Goal: Transaction & Acquisition: Purchase product/service

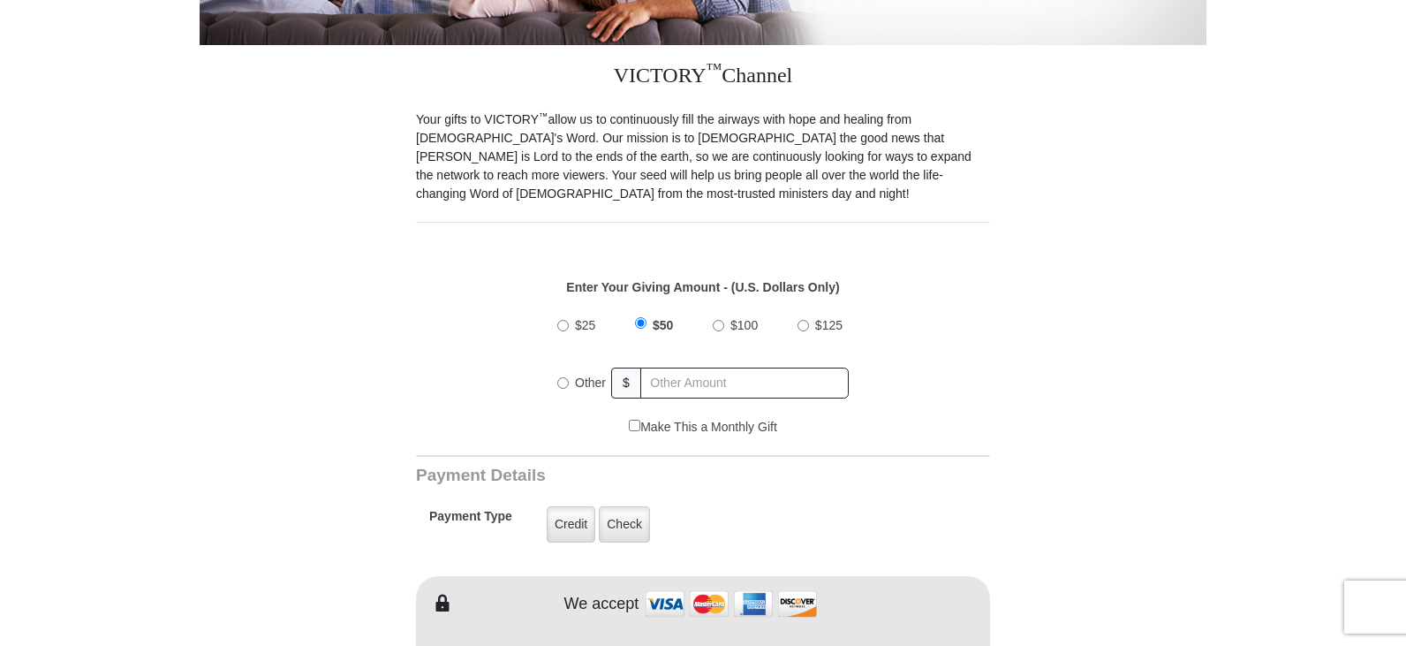
scroll to position [456, 0]
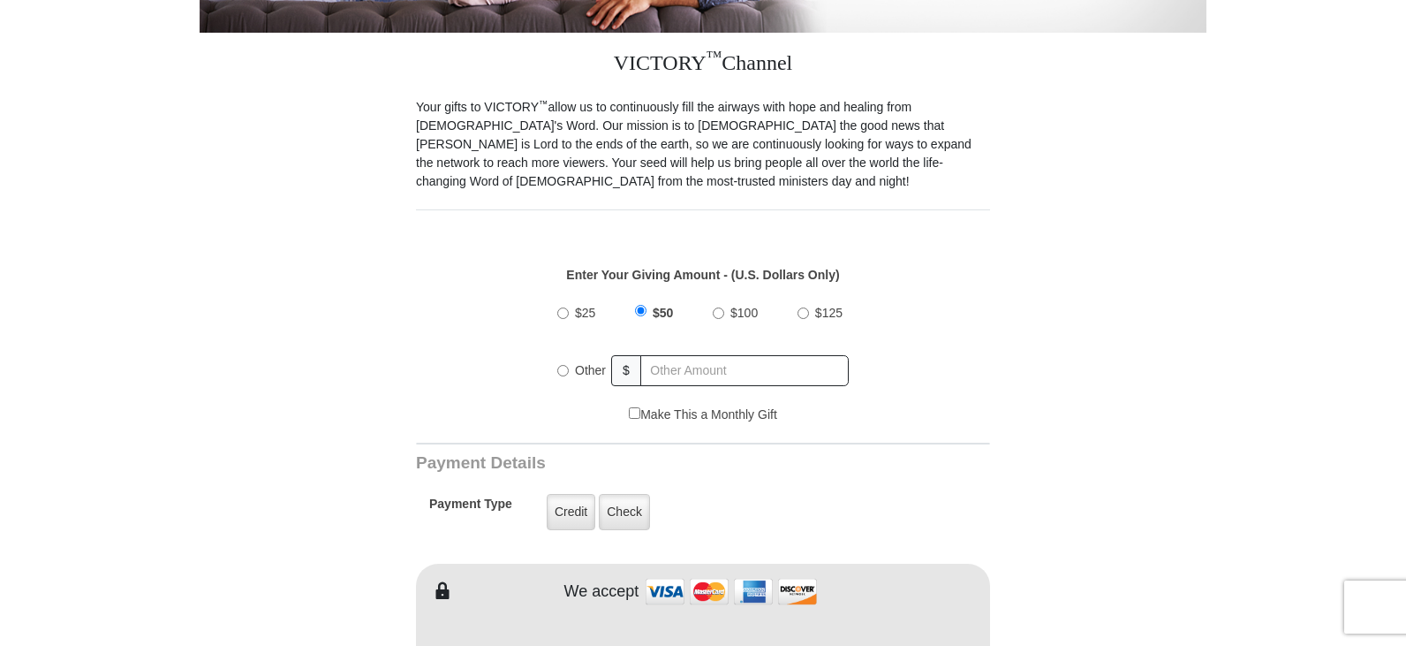
click at [630, 407] on input "Make This a Monthly Gift" at bounding box center [634, 412] width 11 height 11
checkbox input "true"
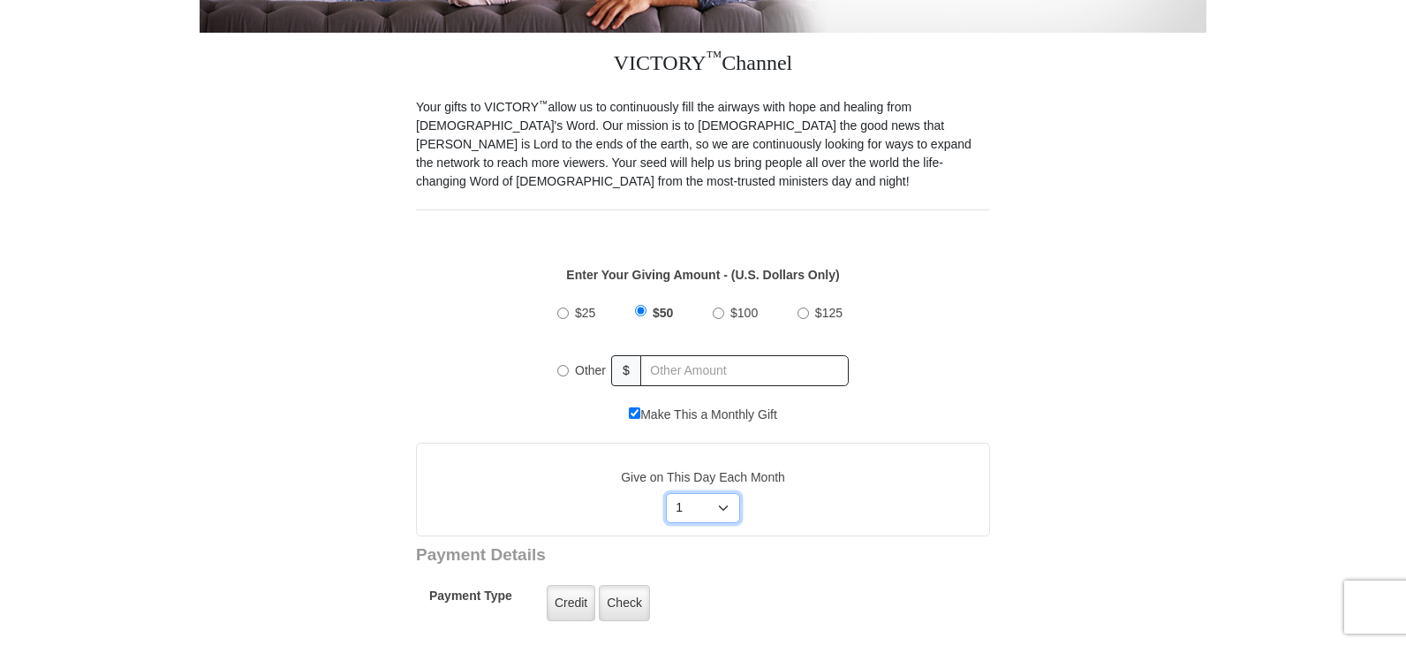
click at [721, 493] on select "Select Day of Month 1 2 3 4 5 6 7 8 9 10 11 12 13 14 15 16 17 18 19 20 21 22 23…" at bounding box center [703, 508] width 75 height 30
select select "27"
click at [666, 493] on select "Select Day of Month 1 2 3 4 5 6 7 8 9 10 11 12 13 14 15 16 17 18 19 20 21 22 23…" at bounding box center [703, 508] width 75 height 30
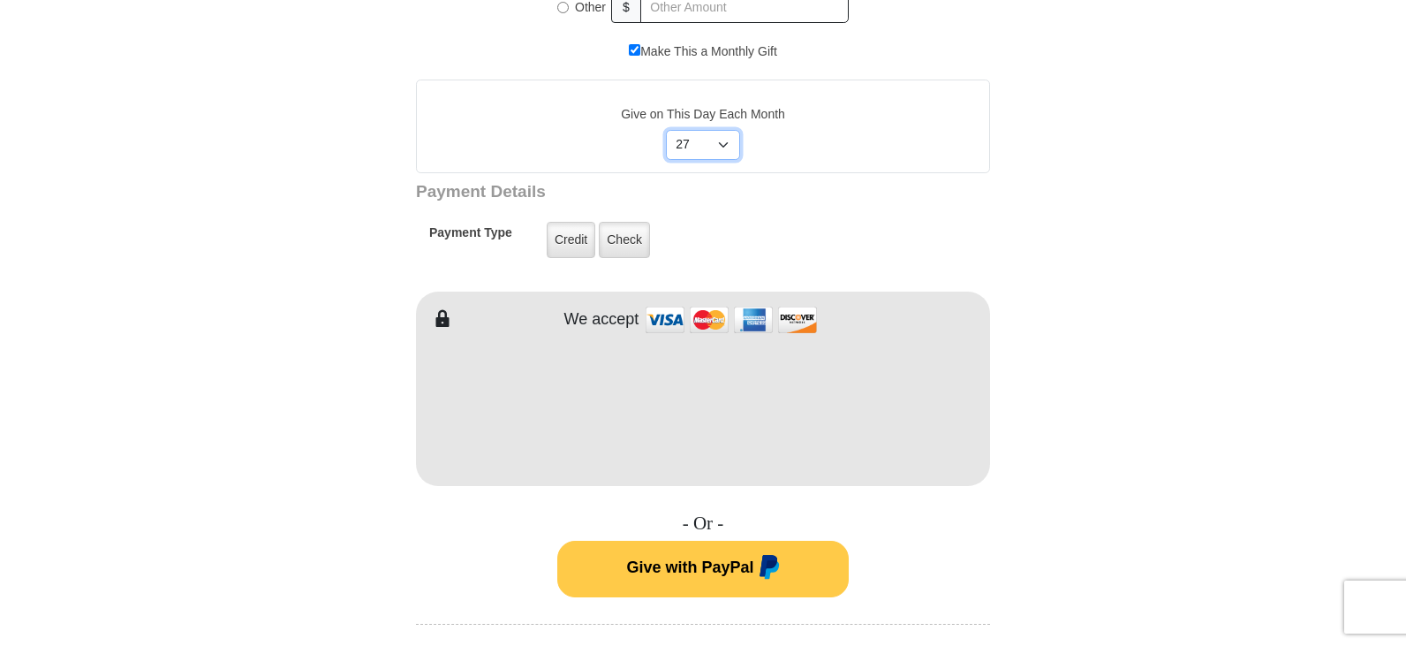
scroll to position [805, 0]
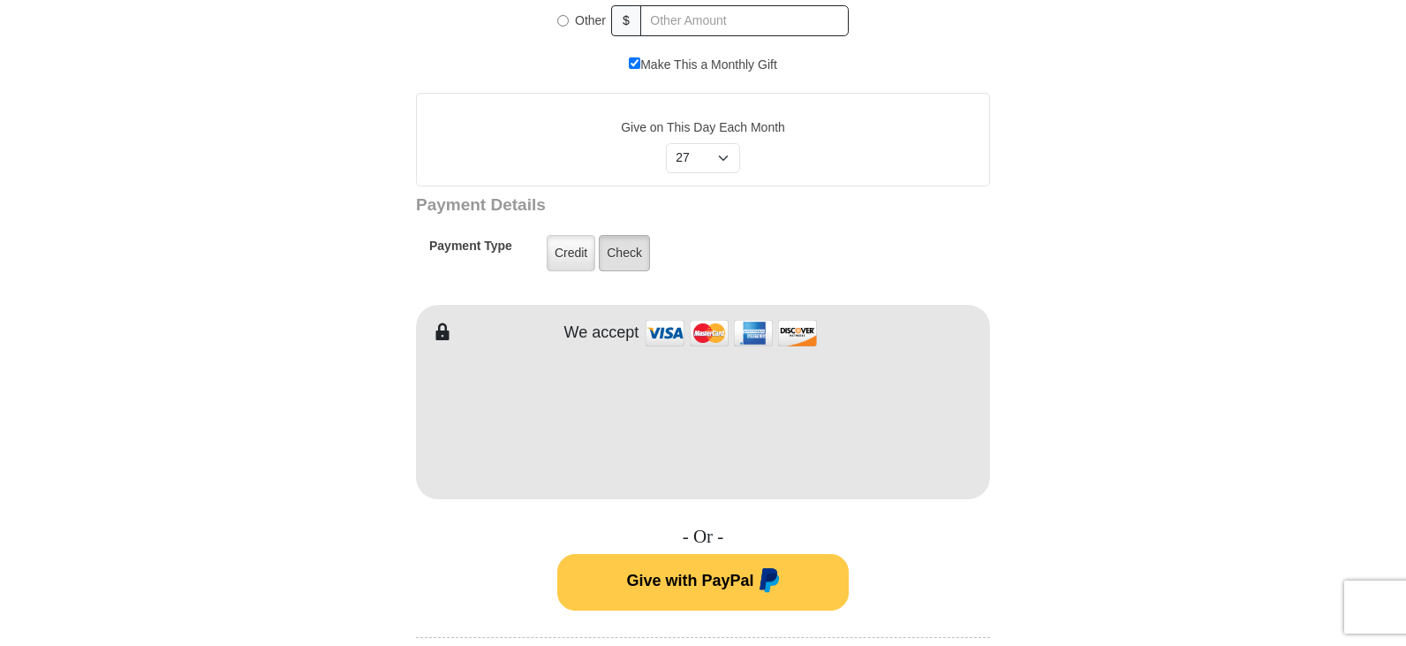
click at [618, 235] on label "Check" at bounding box center [624, 253] width 51 height 36
click at [0, 0] on input "Check" at bounding box center [0, 0] width 0 height 0
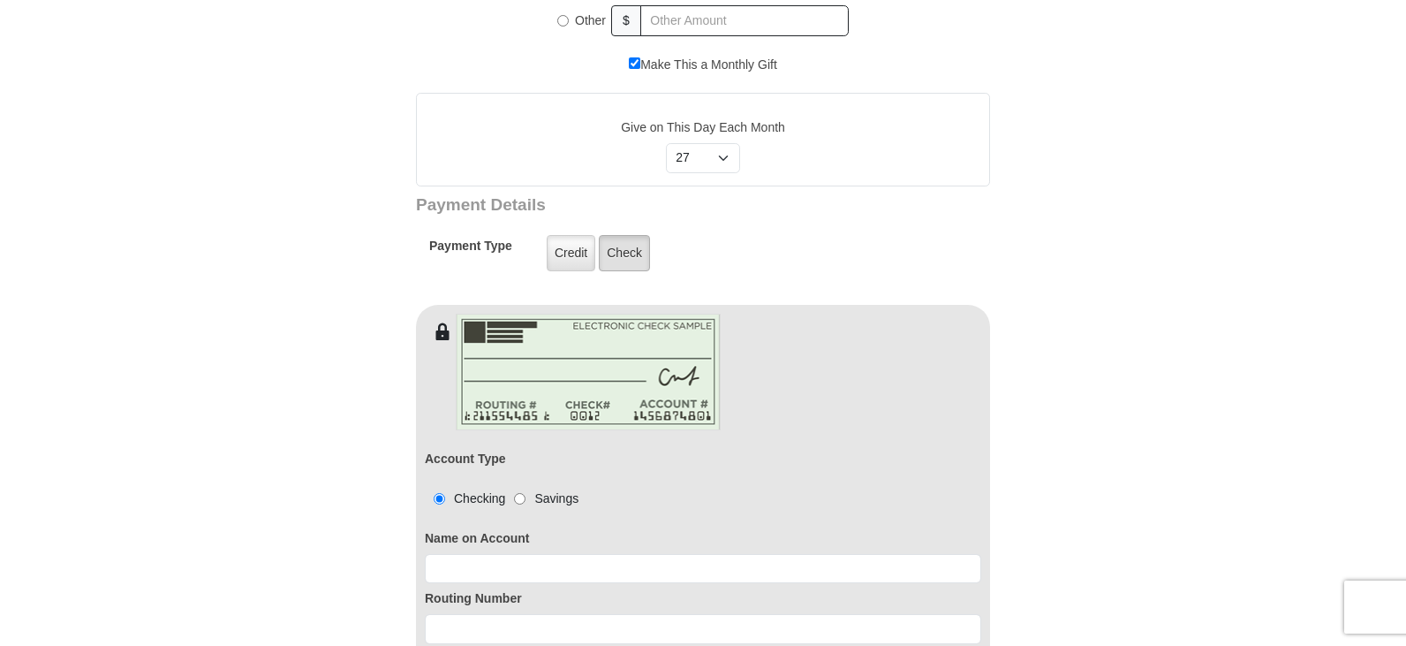
click at [626, 235] on label "Check" at bounding box center [624, 253] width 51 height 36
click at [0, 0] on input "Check" at bounding box center [0, 0] width 0 height 0
click at [540, 529] on label "Name on Account" at bounding box center [703, 538] width 556 height 19
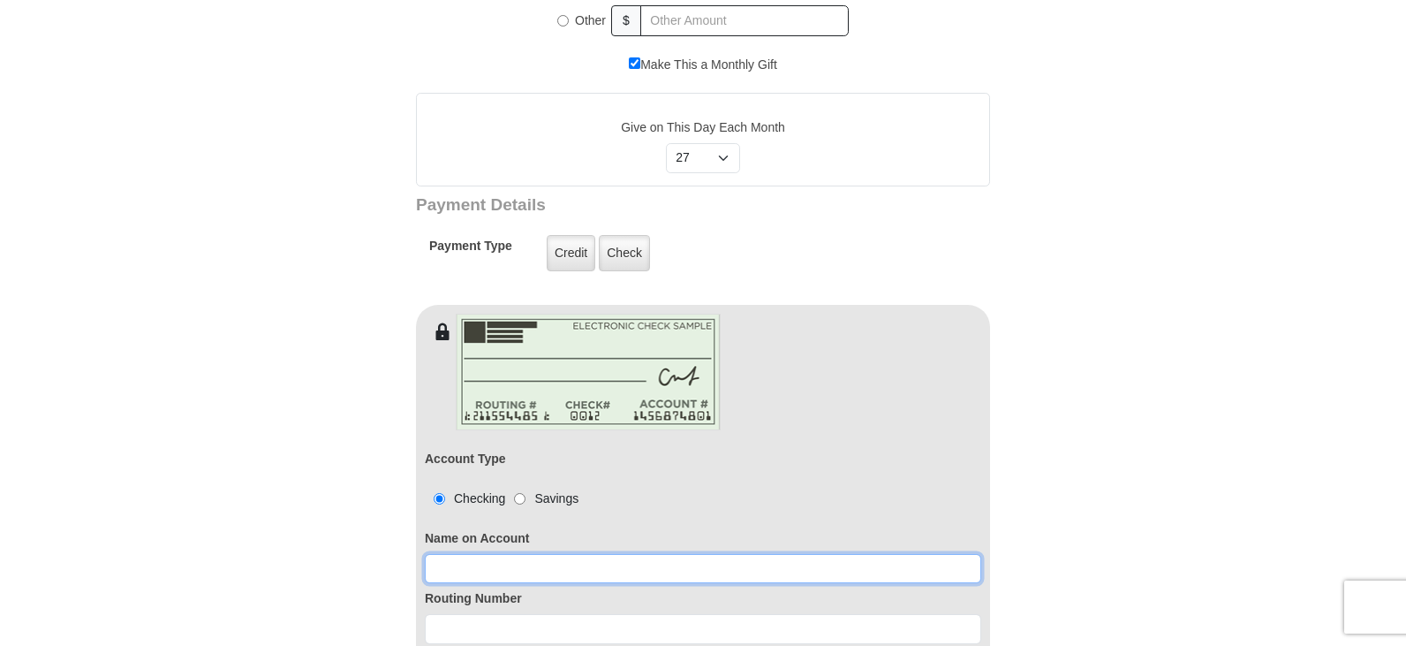
click at [489, 554] on input at bounding box center [703, 569] width 556 height 30
type input "[PERSON_NAME]"
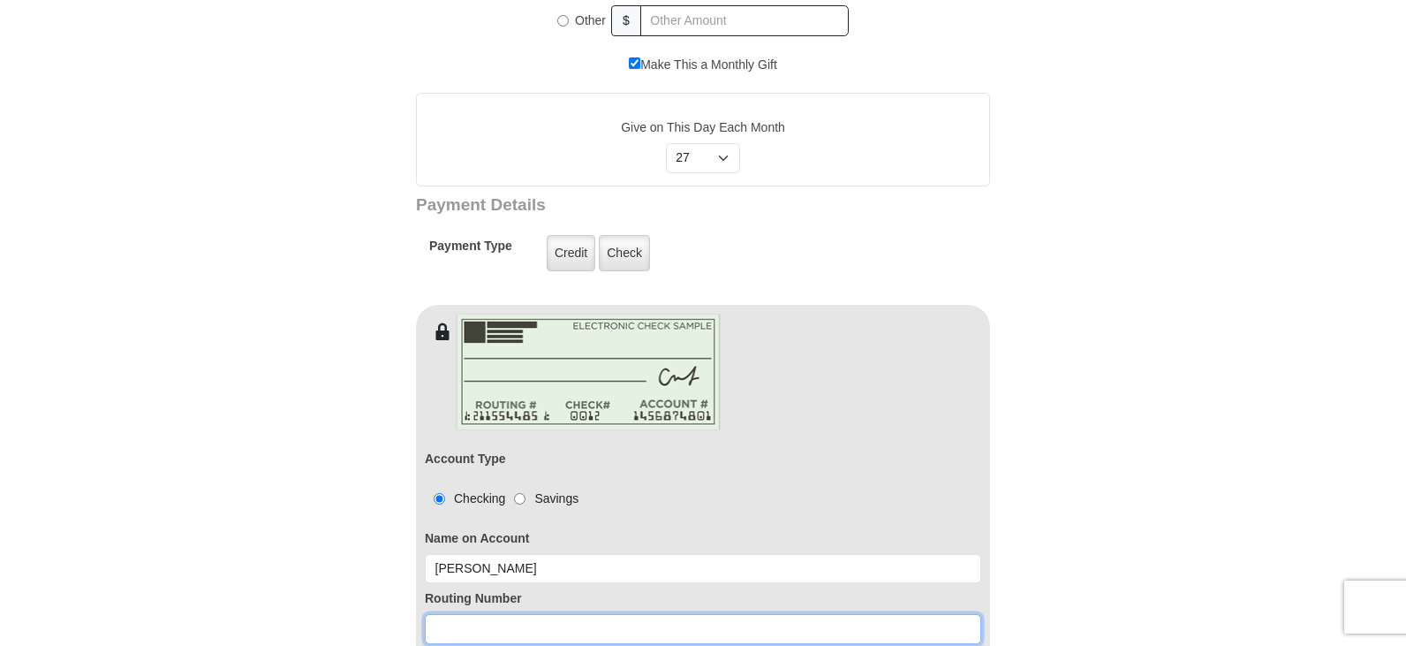
click at [455, 614] on input at bounding box center [703, 629] width 556 height 30
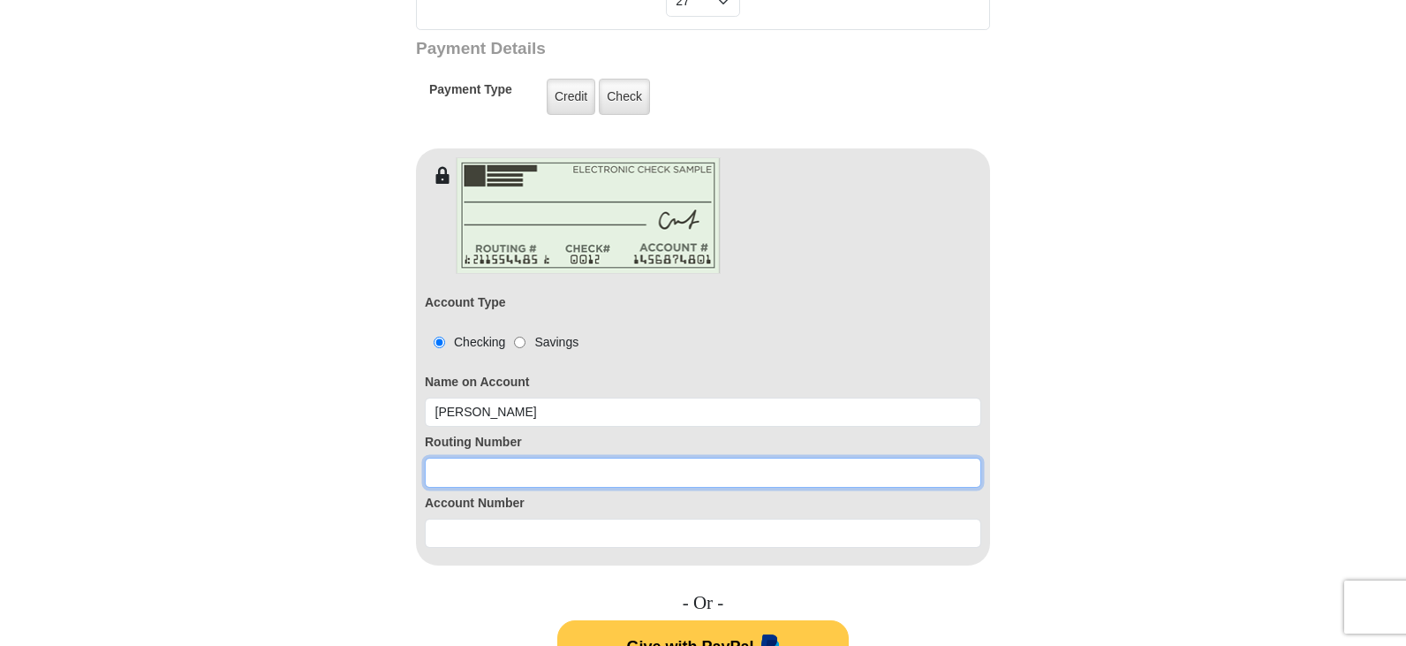
scroll to position [976, 0]
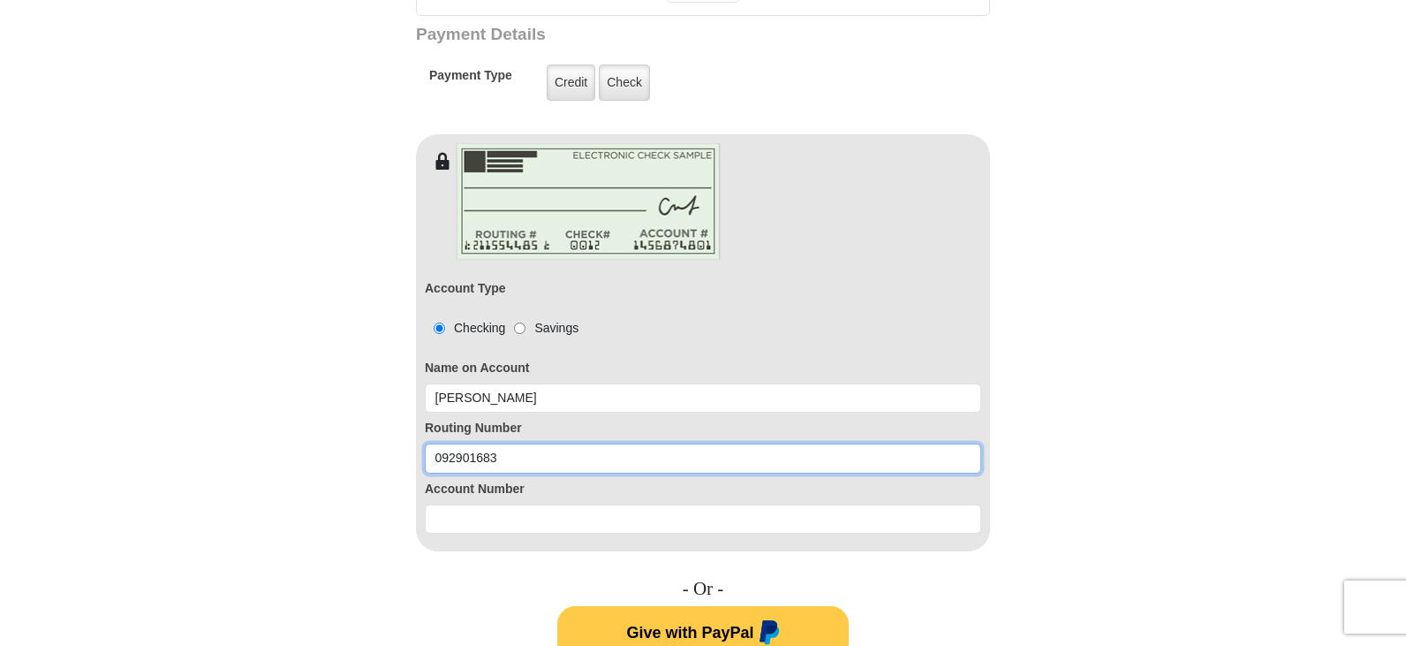
type input "092901683"
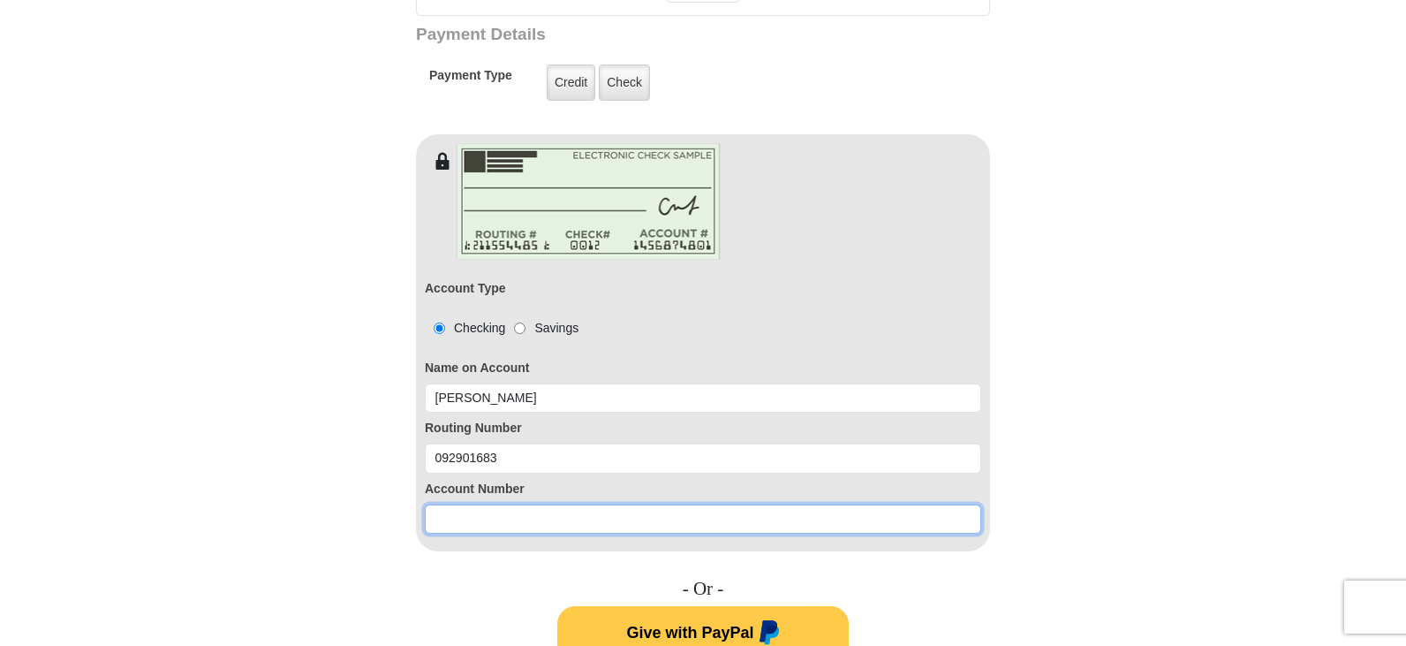
click at [457, 504] on input at bounding box center [703, 519] width 556 height 30
type input "72020407"
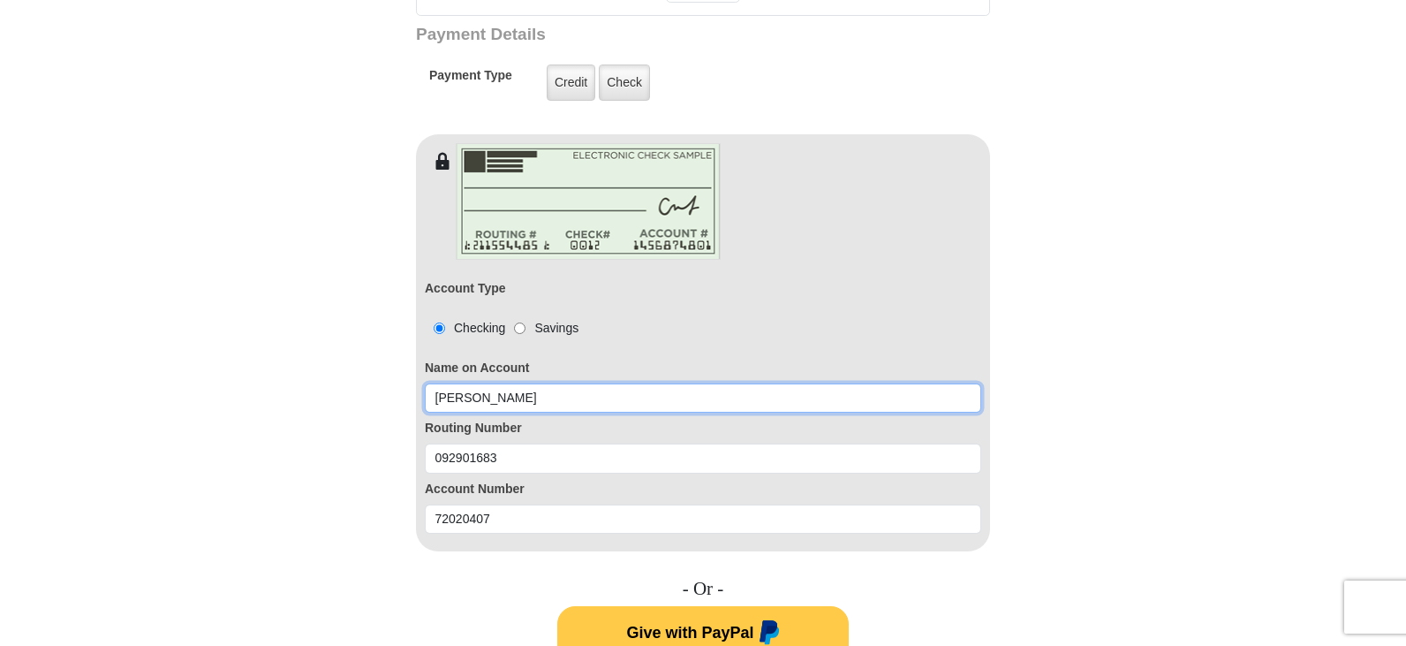
click at [449, 383] on input "[PERSON_NAME]" at bounding box center [703, 398] width 556 height 30
type input "[US_STATE] [PERSON_NAME]"
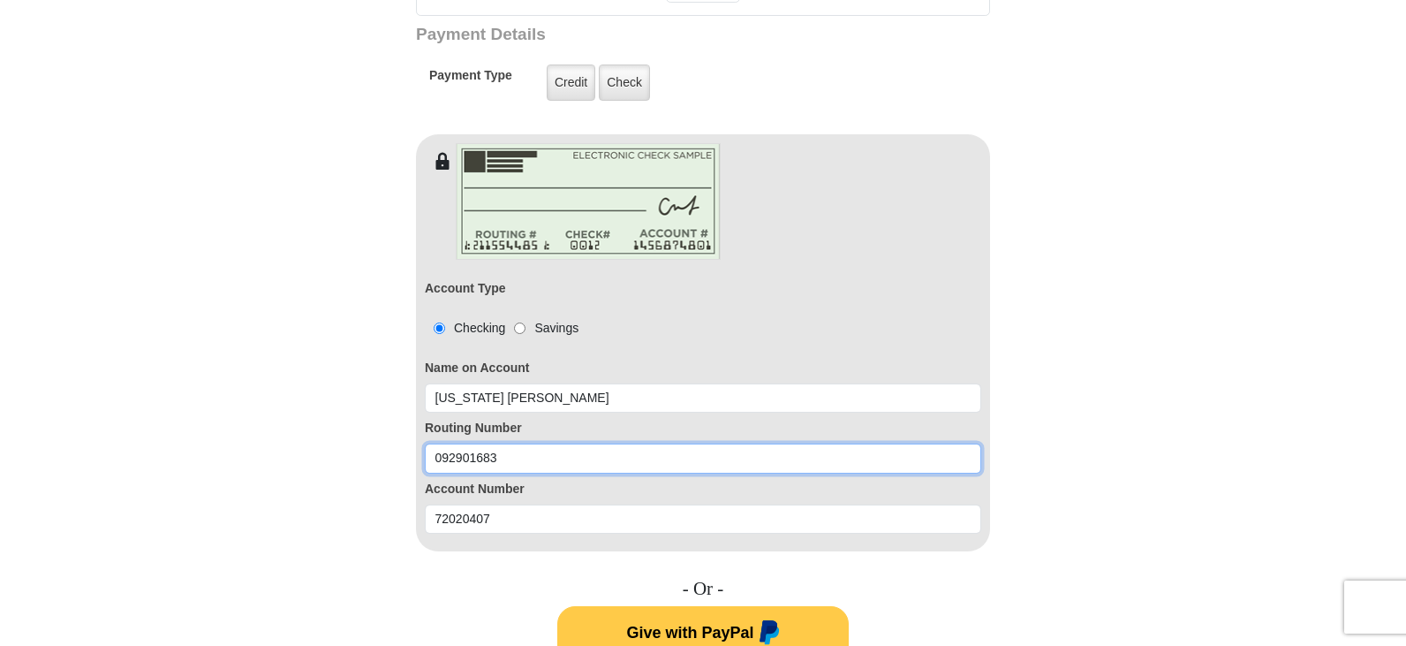
click at [614, 443] on input "092901683" at bounding box center [703, 458] width 556 height 30
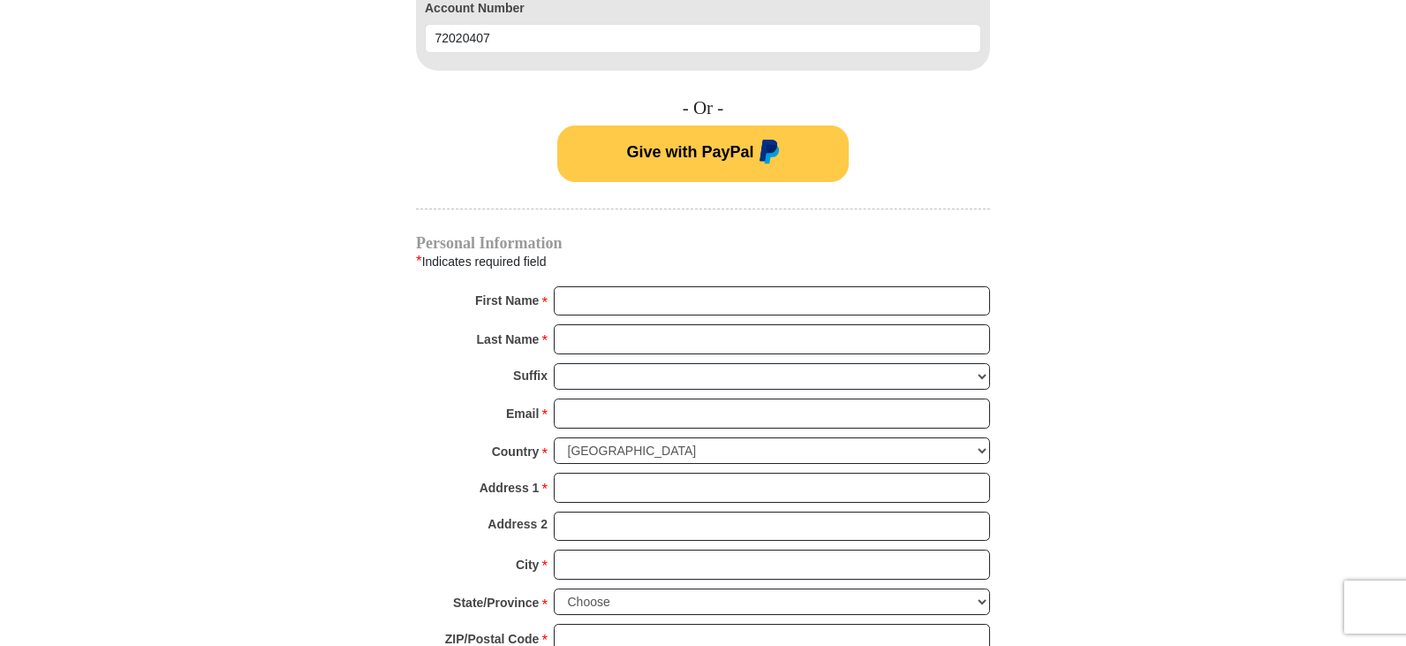
scroll to position [1470, 0]
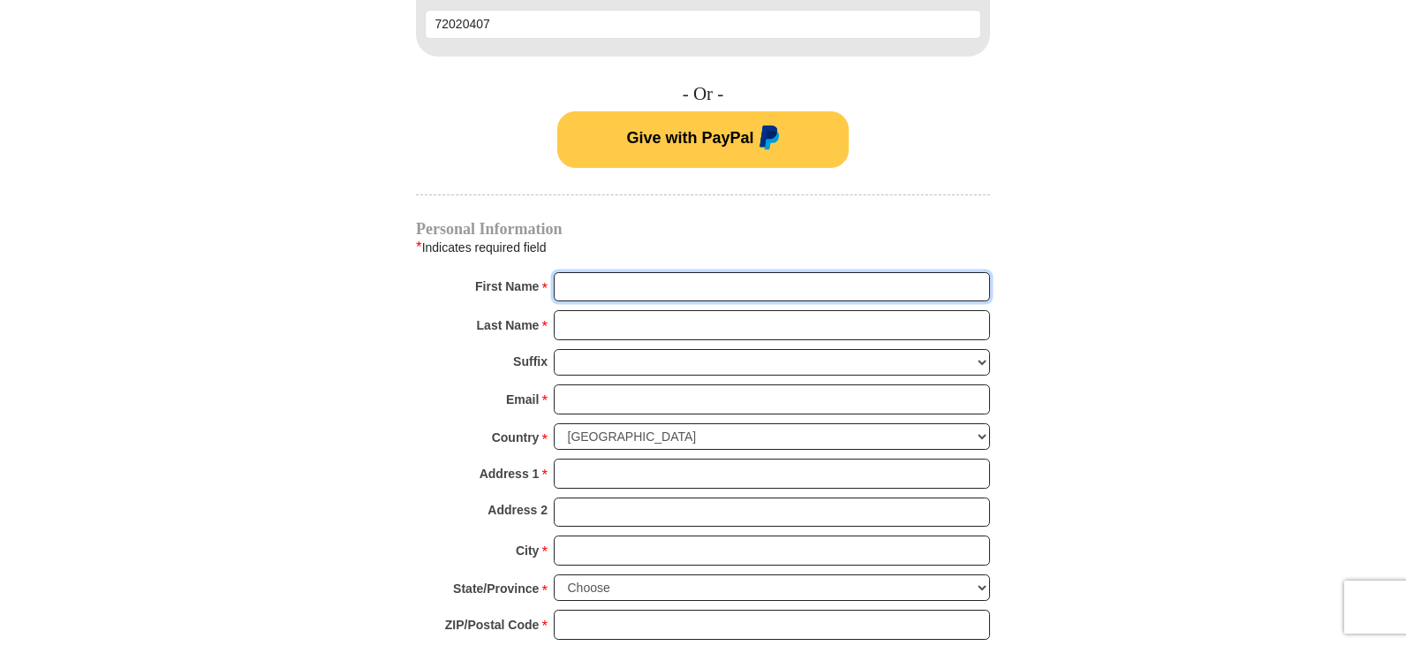
click at [571, 272] on input "First Name *" at bounding box center [772, 287] width 436 height 30
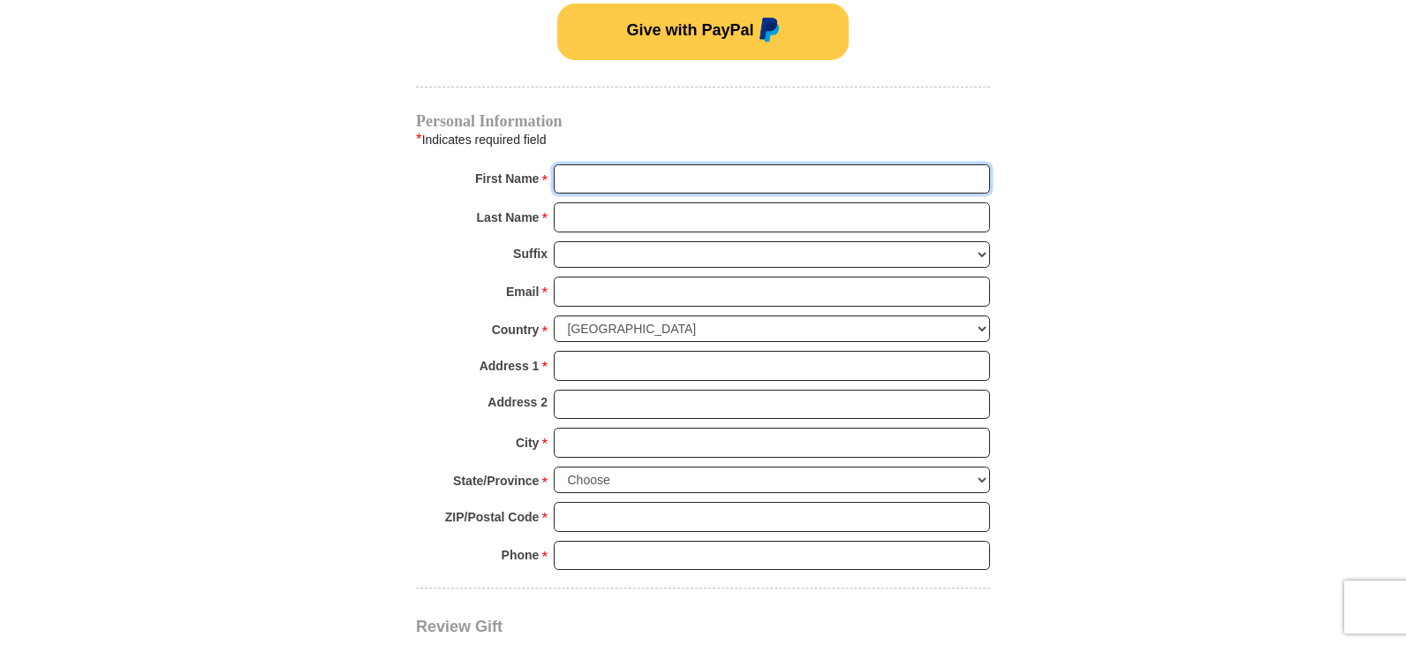
scroll to position [1606, 0]
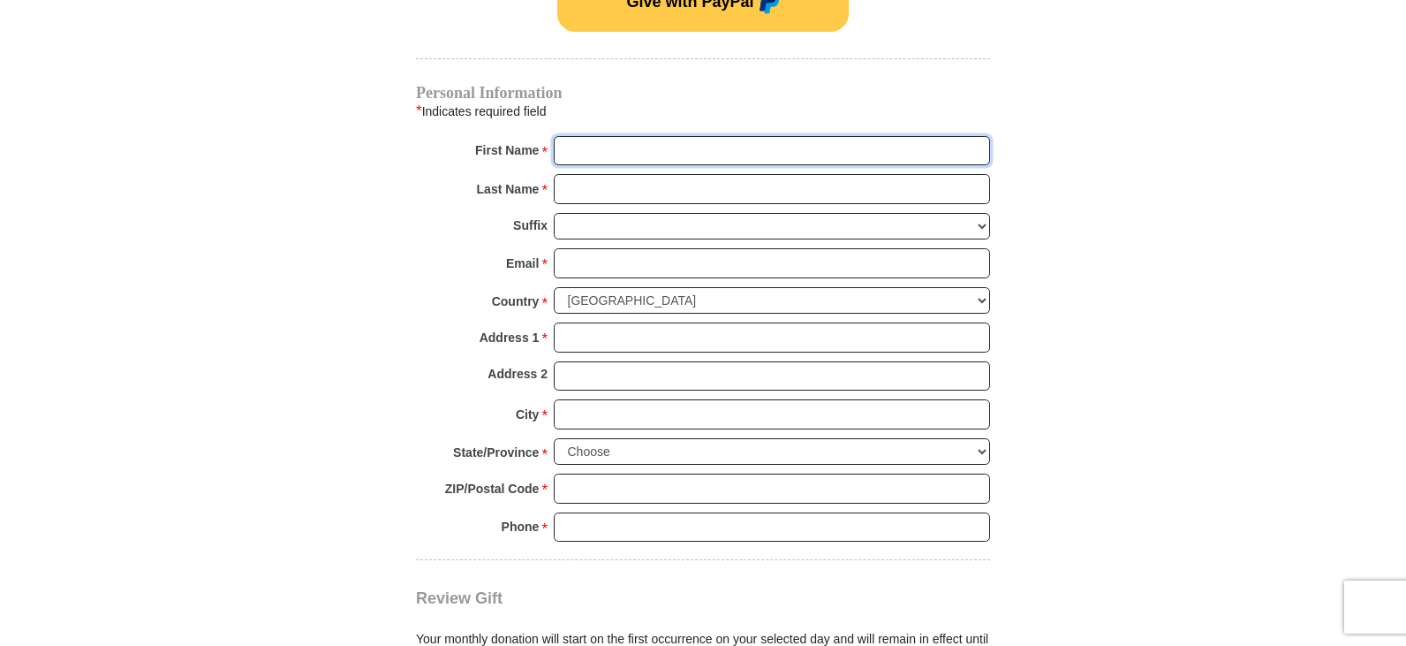
click at [680, 136] on input "First Name *" at bounding box center [772, 151] width 436 height 30
type input "[US_STATE]"
type input "[PERSON_NAME]"
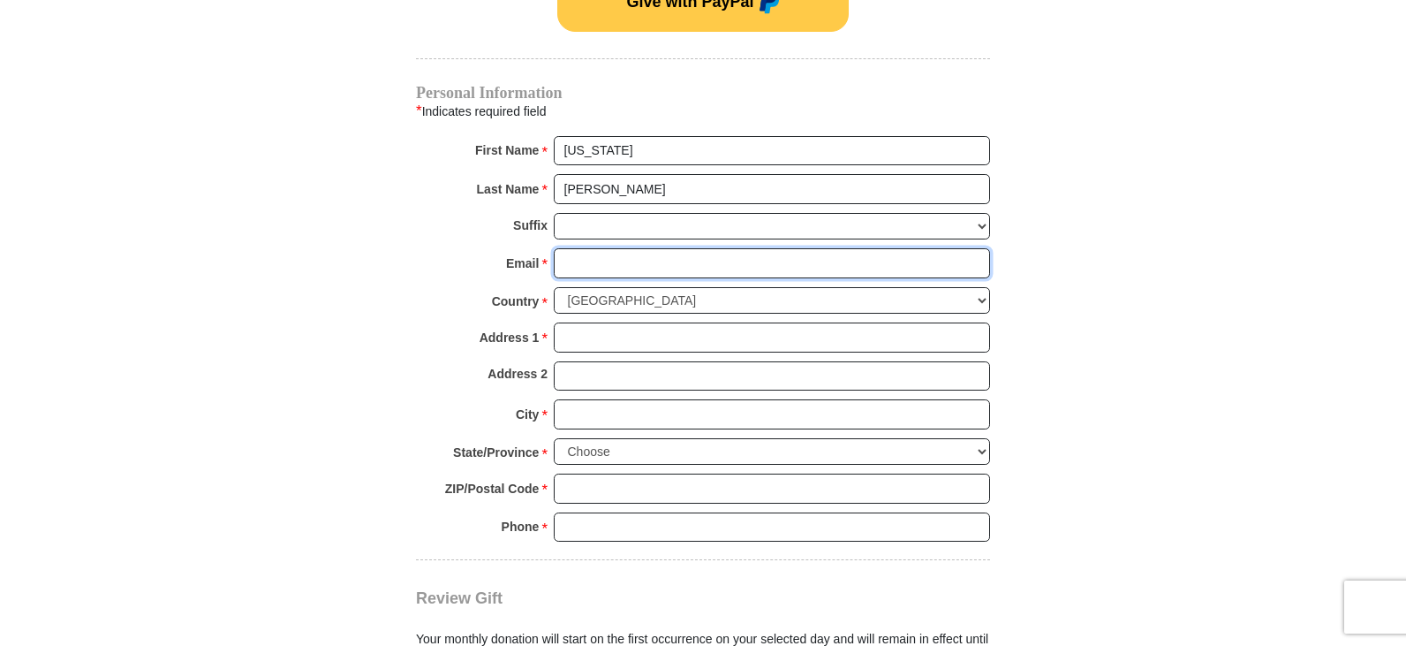
type input "[EMAIL_ADDRESS][DOMAIN_NAME]"
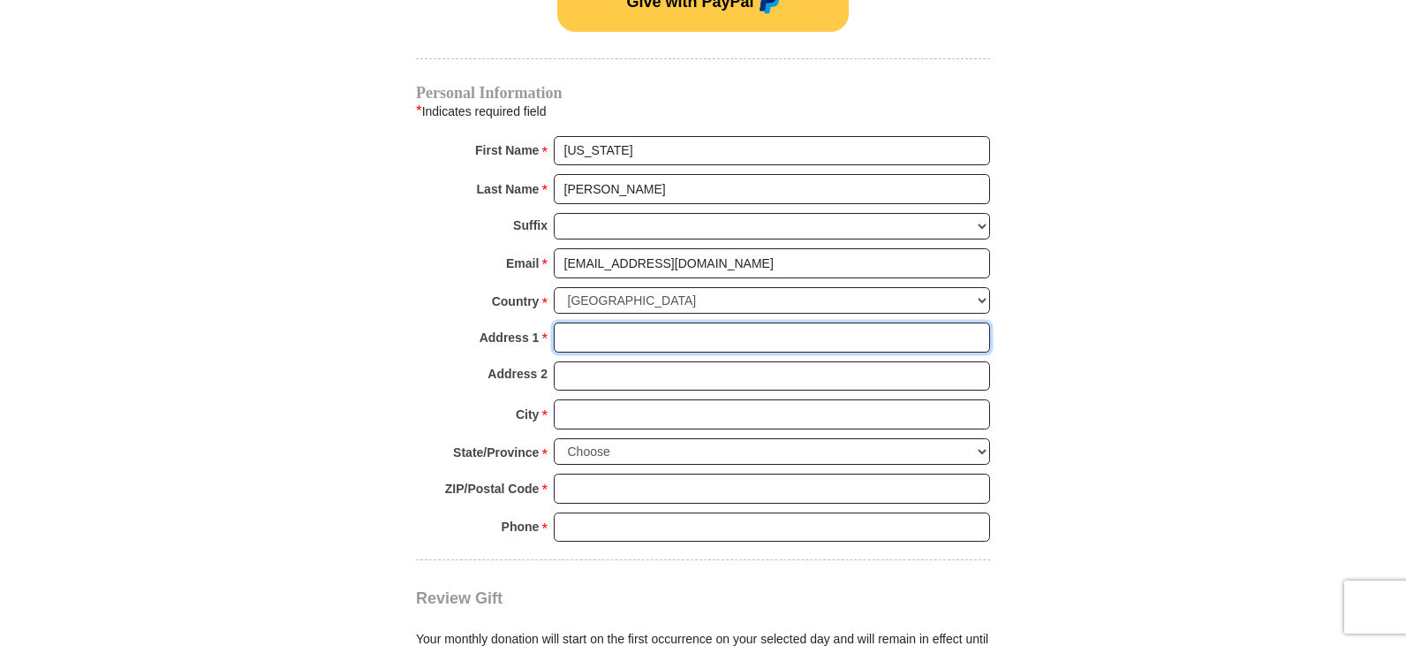
type input "[STREET_ADDRESS]"
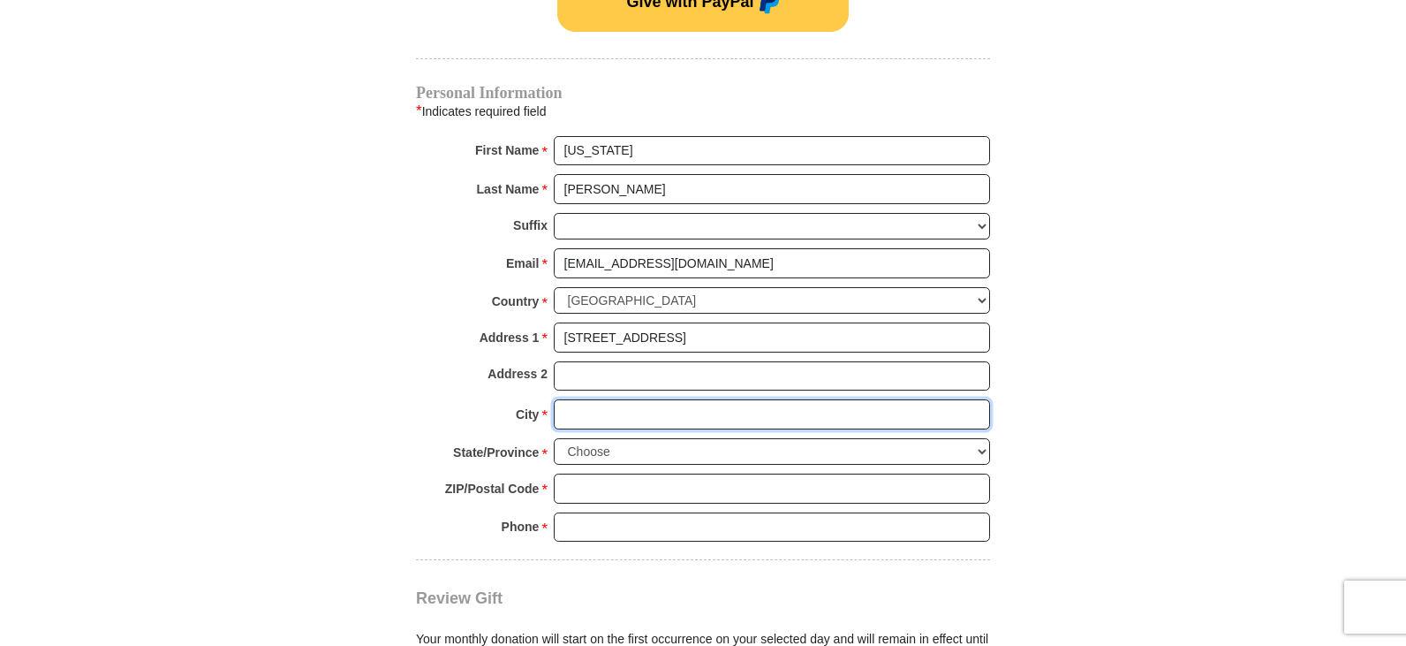
type input "Tooele"
select select "UT"
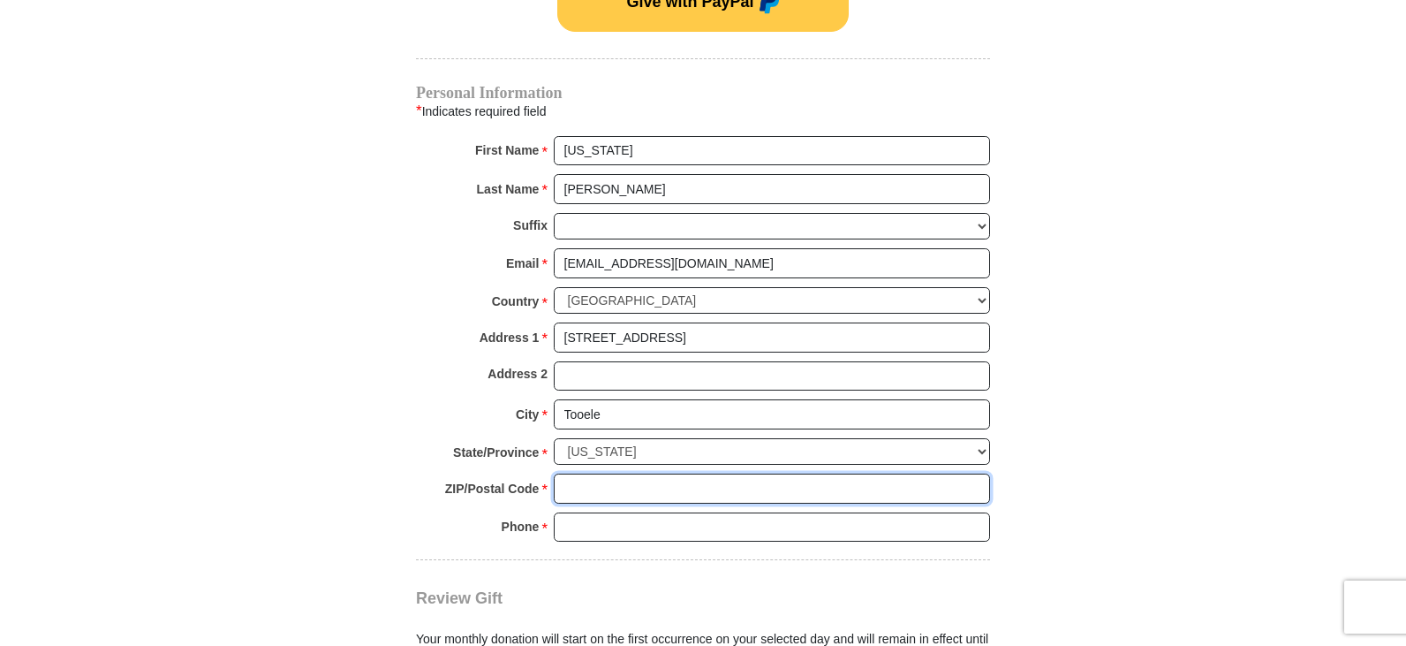
type input "84074"
type input "2089089779"
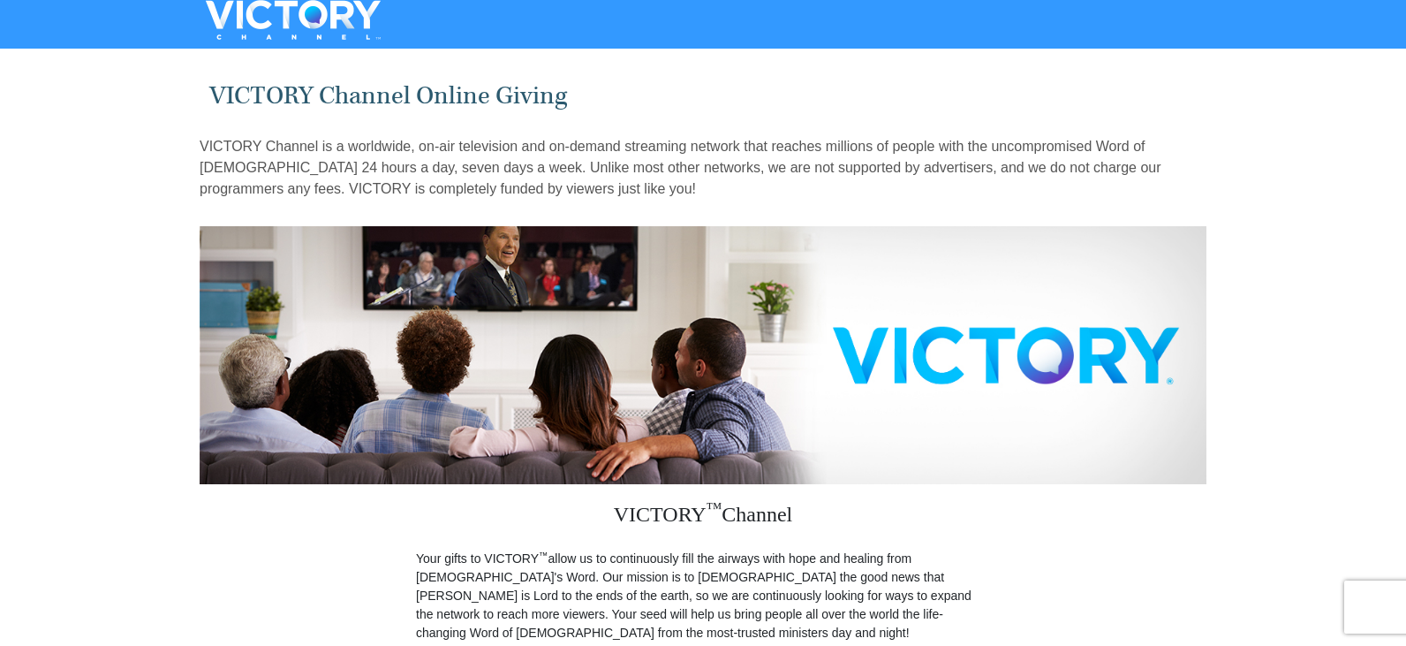
scroll to position [0, 0]
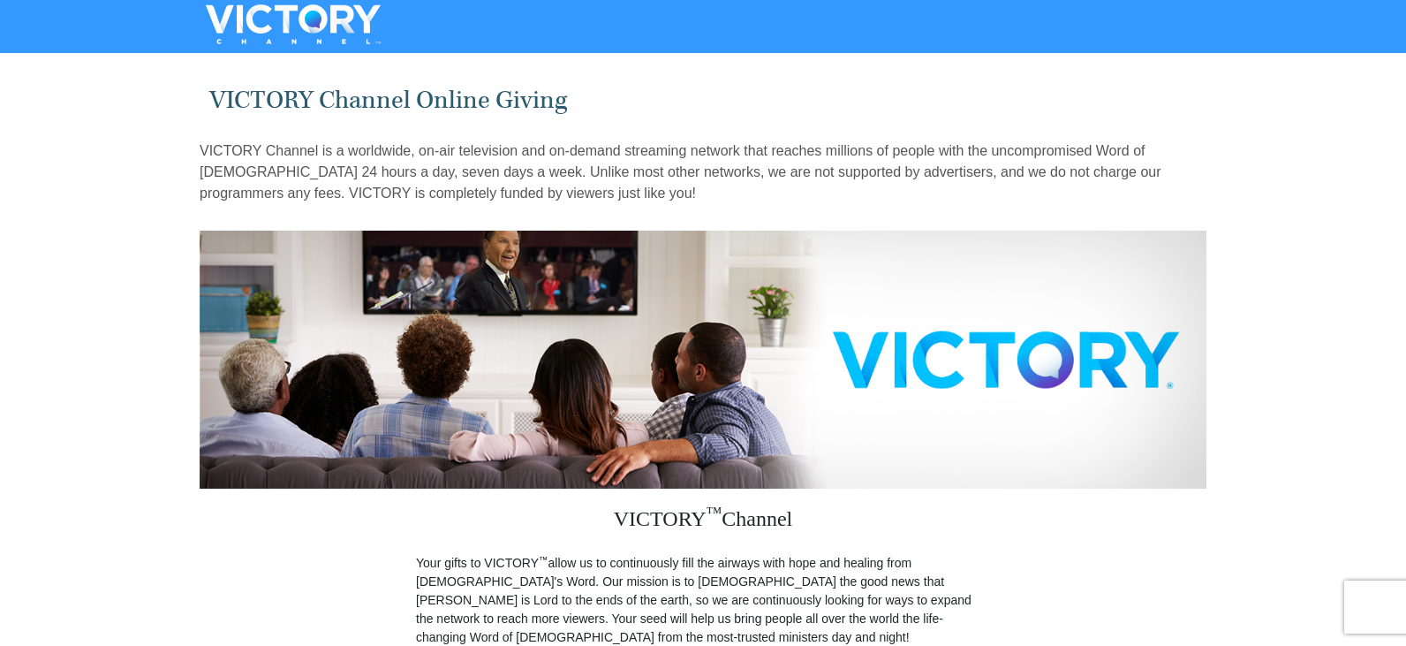
drag, startPoint x: 1405, startPoint y: 116, endPoint x: 1409, endPoint y: 174, distance: 58.5
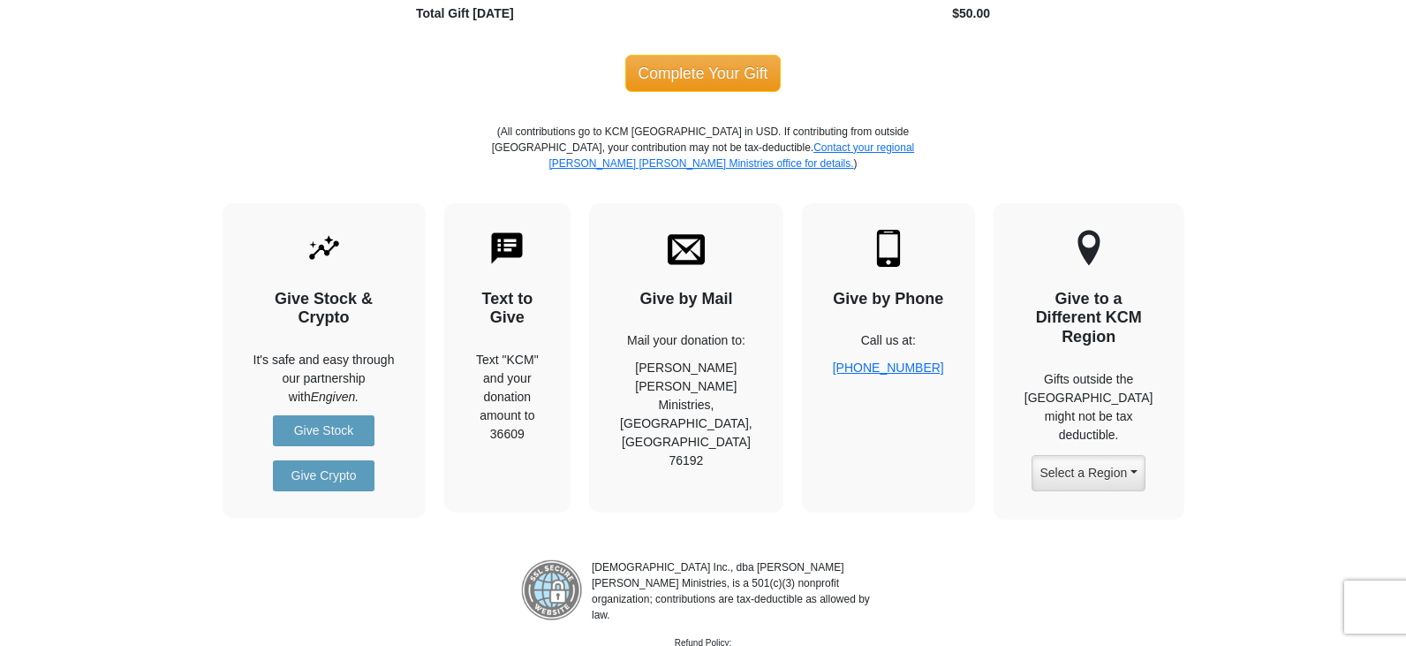
scroll to position [1972, 0]
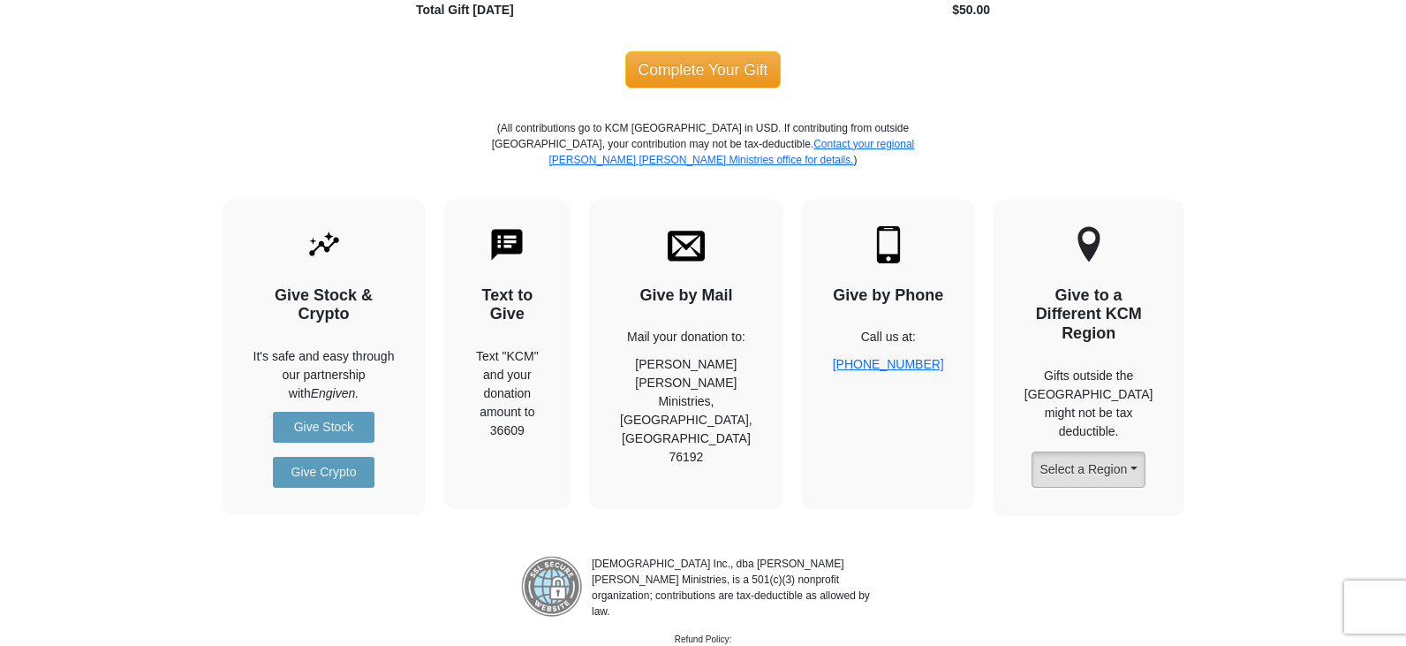
click at [1137, 451] on button "Select a Region" at bounding box center [1087, 469] width 113 height 36
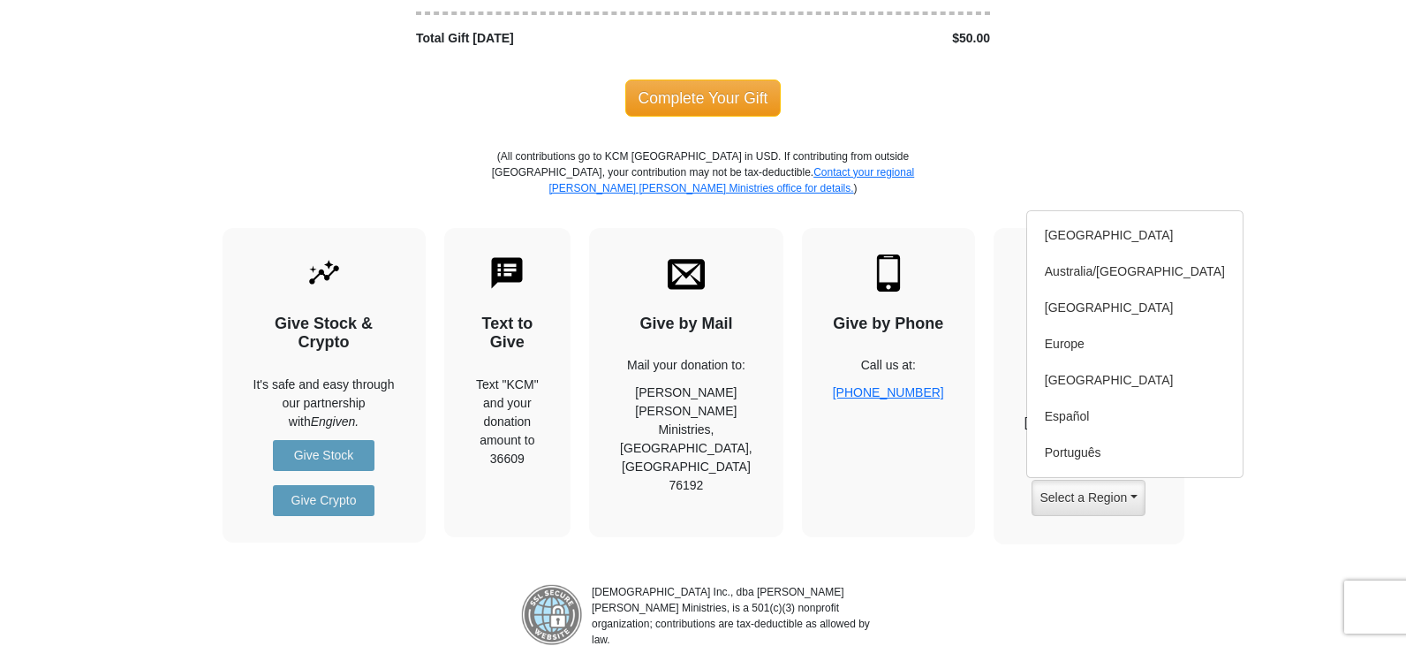
scroll to position [1956, 0]
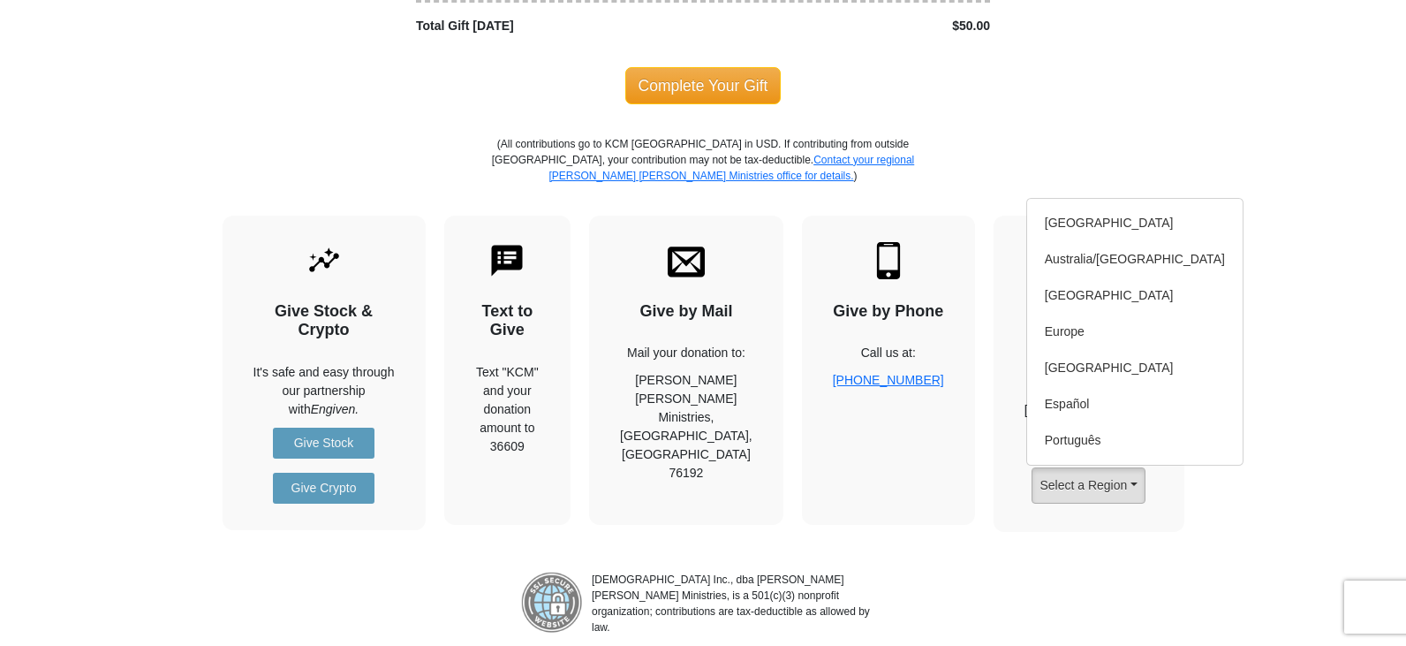
click at [1138, 467] on button "Select a Region" at bounding box center [1087, 485] width 113 height 36
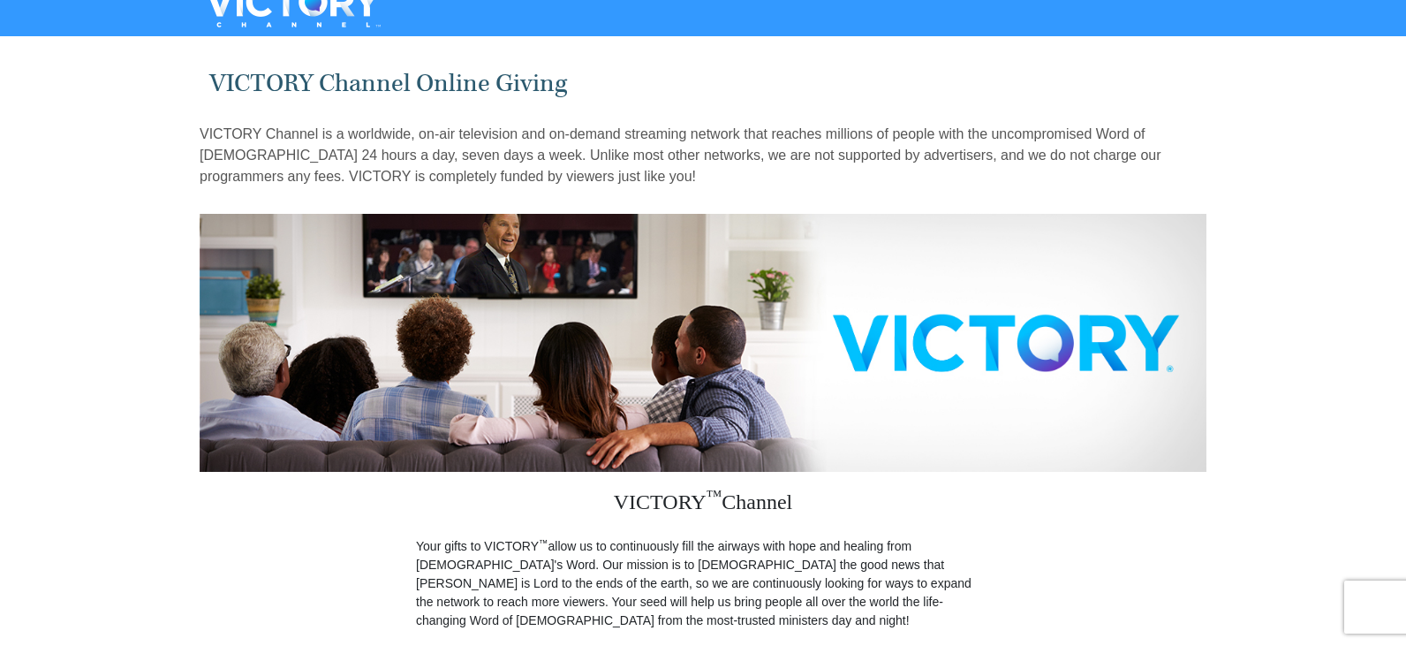
scroll to position [0, 0]
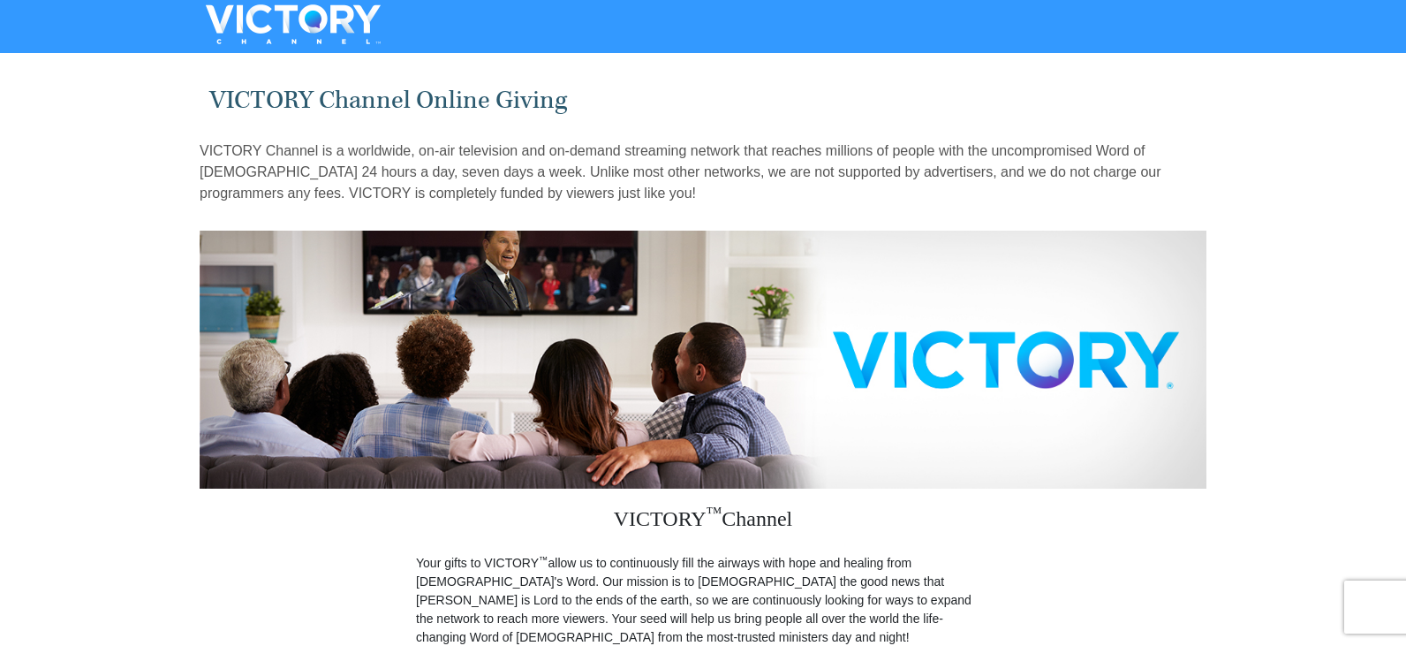
drag, startPoint x: 1405, startPoint y: 117, endPoint x: 1405, endPoint y: 172, distance: 55.6
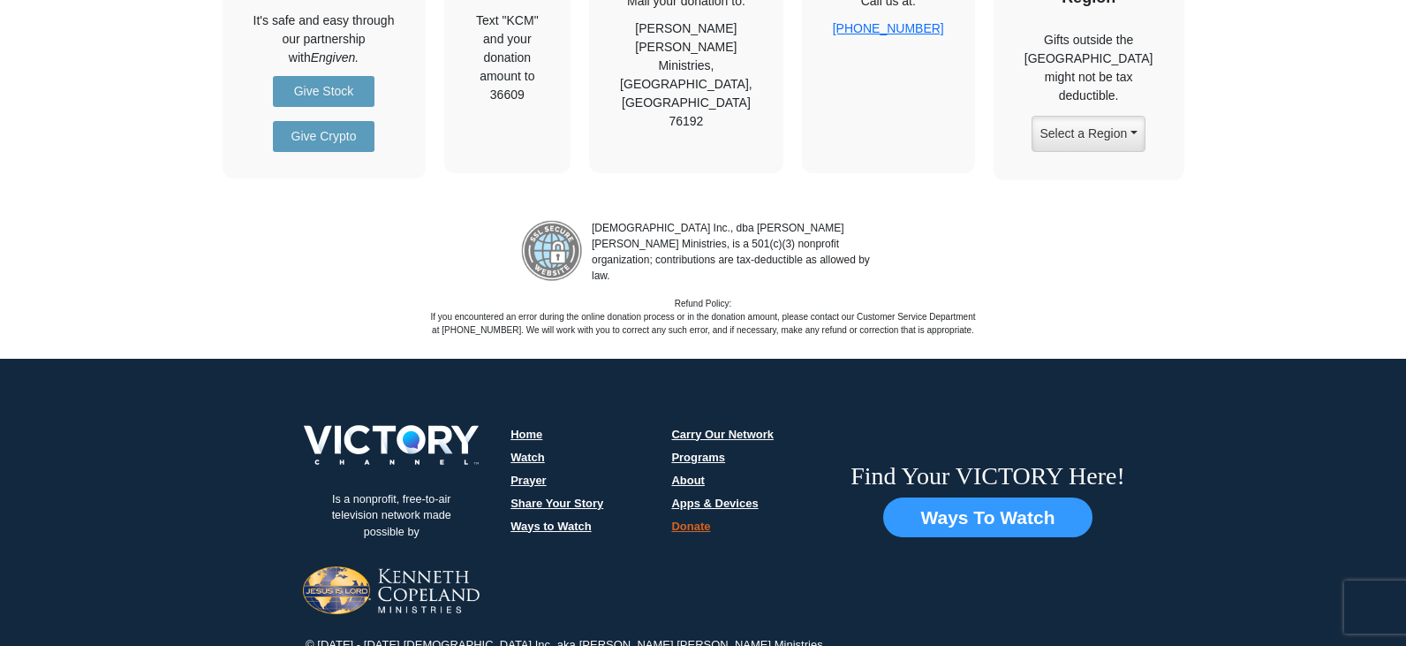
scroll to position [2311, 0]
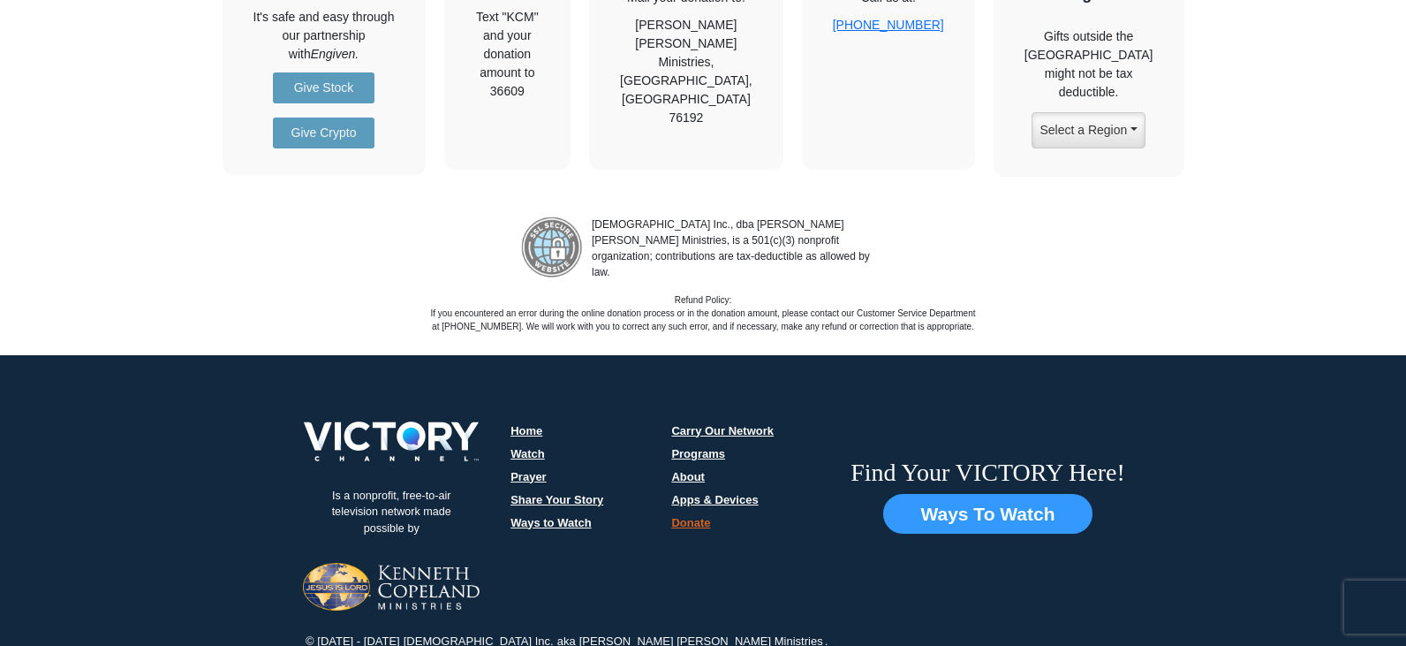
click at [682, 516] on link "Donate" at bounding box center [690, 522] width 39 height 13
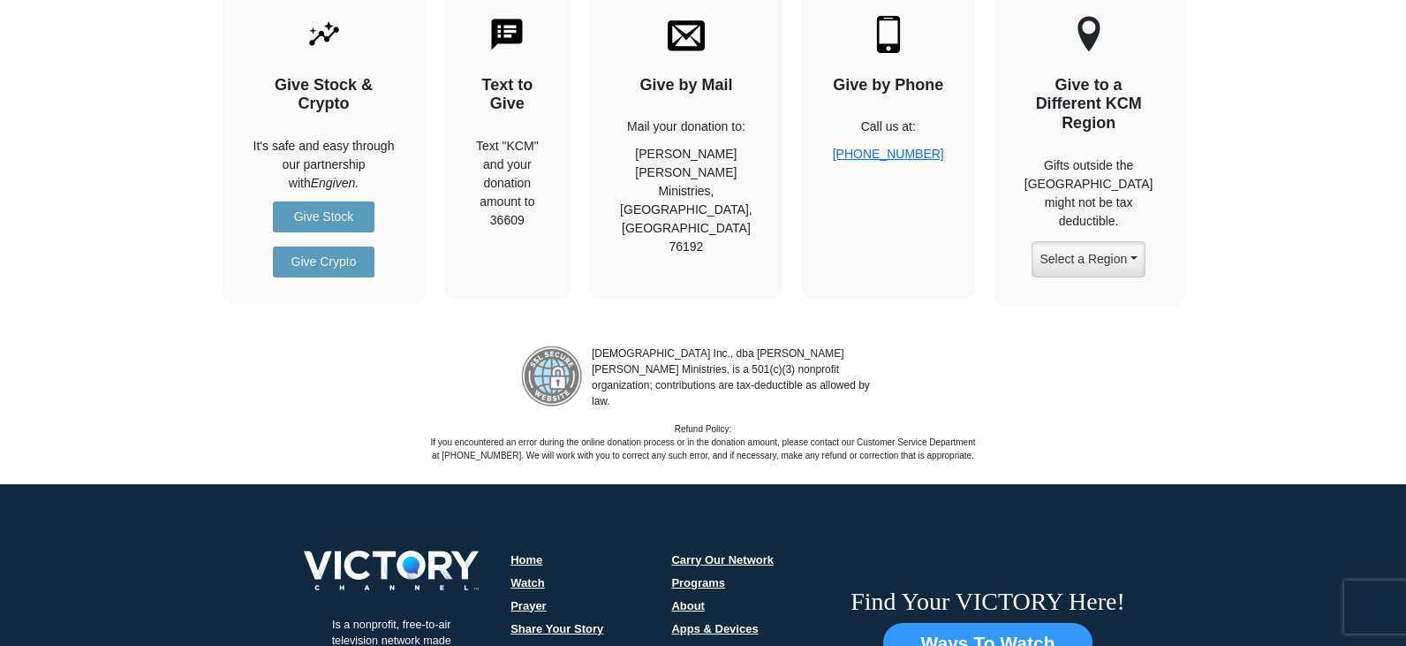
scroll to position [2186, 0]
